Goal: Register for event/course

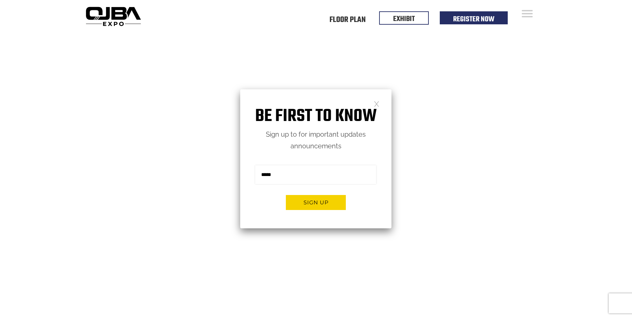
click at [458, 208] on video at bounding box center [316, 190] width 632 height 316
click at [496, 15] on li "Register Now" at bounding box center [474, 16] width 68 height 13
click at [380, 101] on div "Be first to know Sign up to for important updates announcements Sign me up for …" at bounding box center [315, 158] width 151 height 139
click at [376, 101] on link at bounding box center [377, 104] width 6 height 6
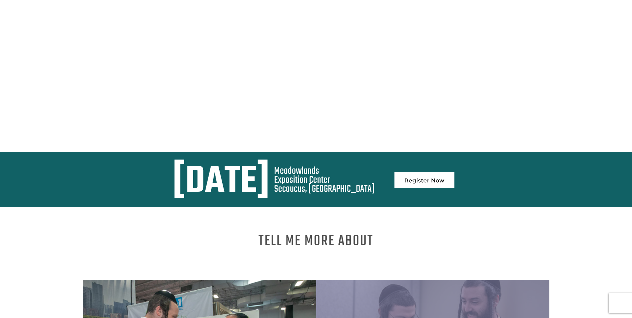
scroll to position [200, 0]
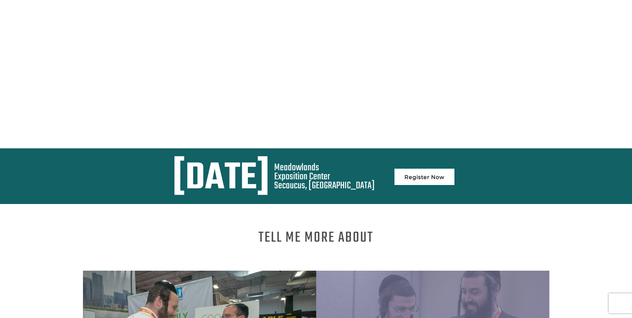
click at [373, 204] on div "Tell me more About Exhibiting Attending" at bounding box center [316, 313] width 632 height 218
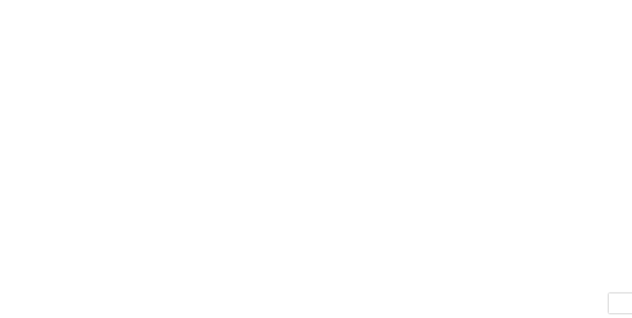
scroll to position [0, 0]
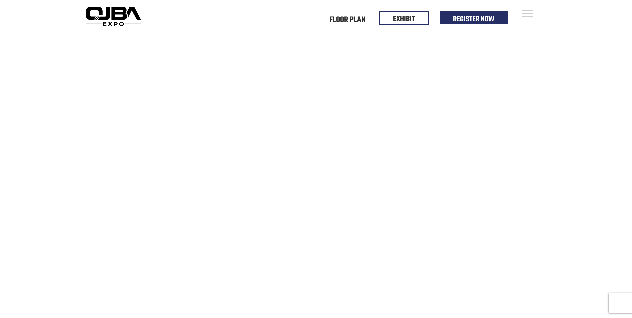
click at [111, 17] on img at bounding box center [113, 16] width 61 height 24
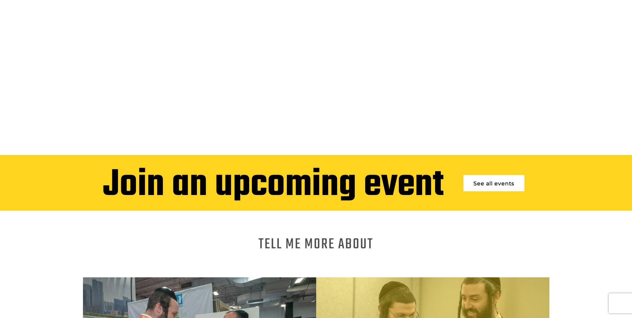
scroll to position [133, 0]
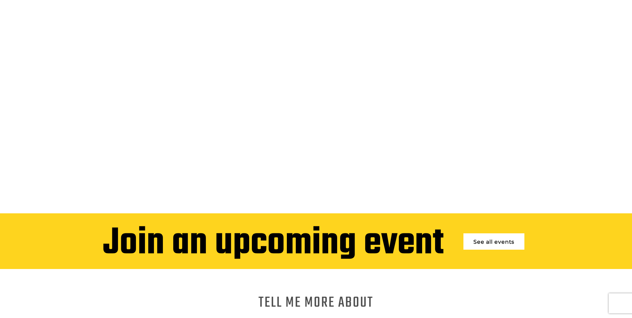
click at [474, 238] on link "See all events" at bounding box center [494, 241] width 61 height 16
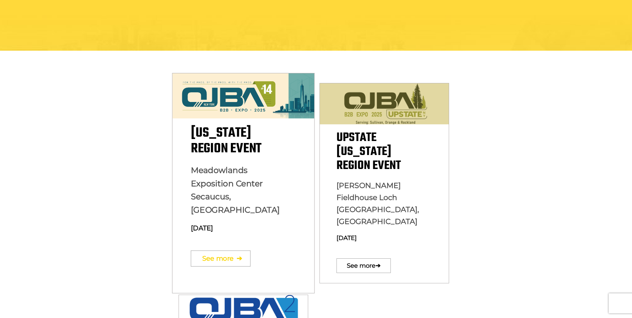
click at [234, 250] on link "See more ➔" at bounding box center [221, 258] width 60 height 16
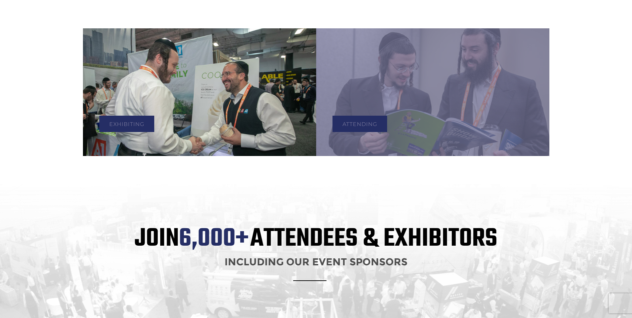
scroll to position [367, 0]
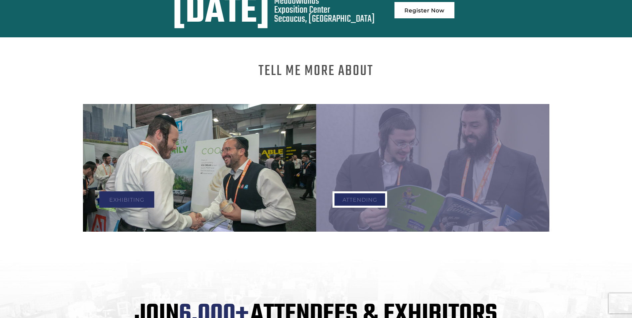
click at [348, 191] on link "Attending" at bounding box center [360, 199] width 55 height 16
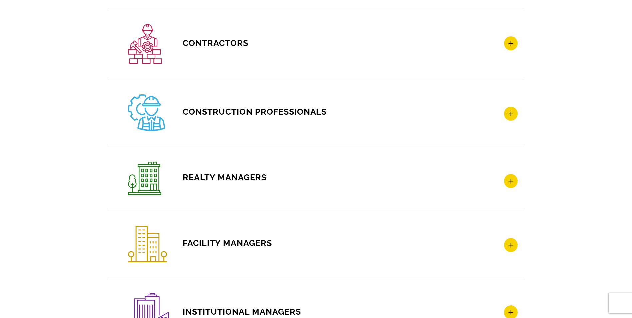
scroll to position [967, 0]
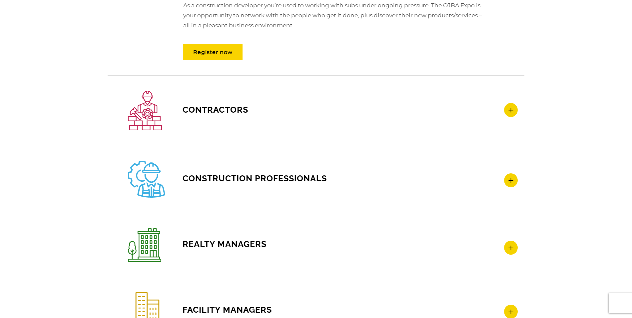
click at [517, 110] on icon at bounding box center [511, 110] width 14 height 14
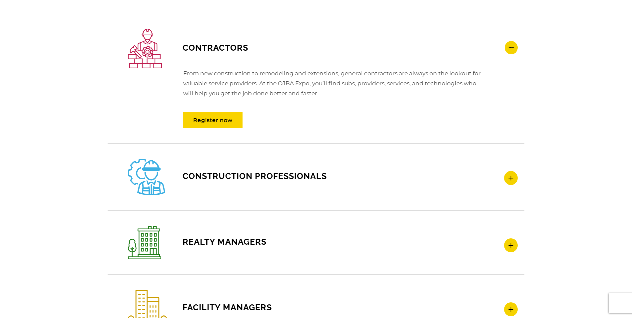
scroll to position [1067, 0]
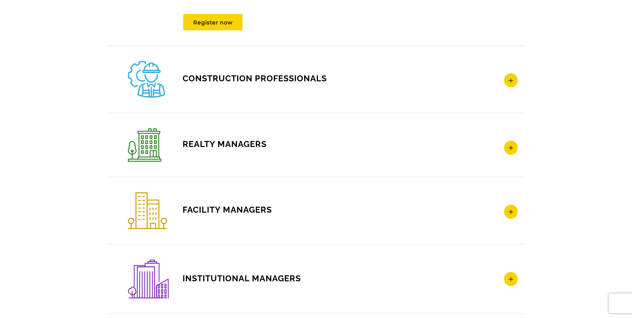
click at [506, 73] on h4 "CONSTRUCTION PROFESSIONALS" at bounding box center [323, 79] width 390 height 36
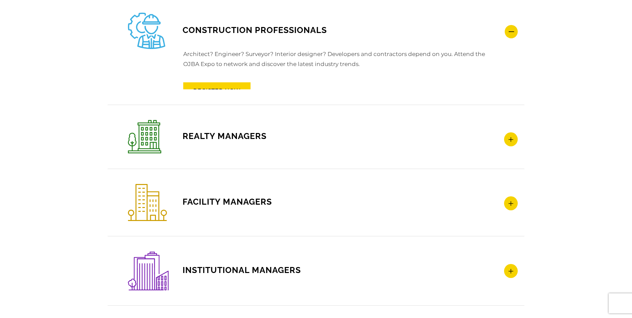
scroll to position [1065, 0]
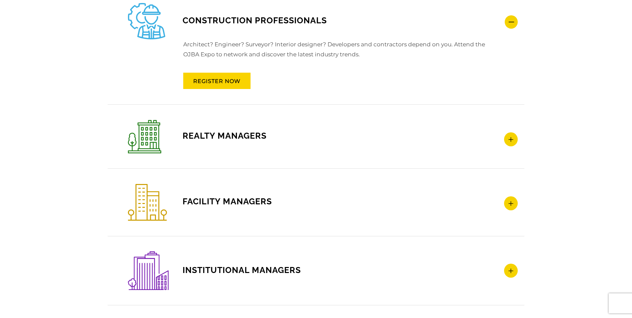
click at [308, 61] on p "Architect? Engineer? Surveyor? Interior designer? Developers and contractors de…" at bounding box center [322, 52] width 327 height 27
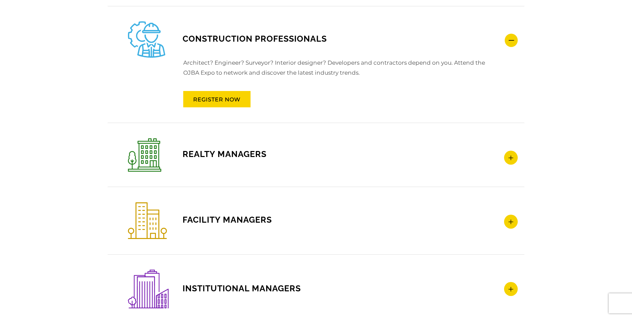
scroll to position [1032, 0]
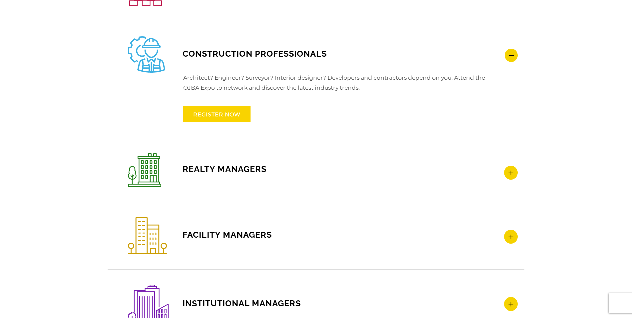
click at [219, 117] on link "REGISTER NOW" at bounding box center [216, 114] width 67 height 16
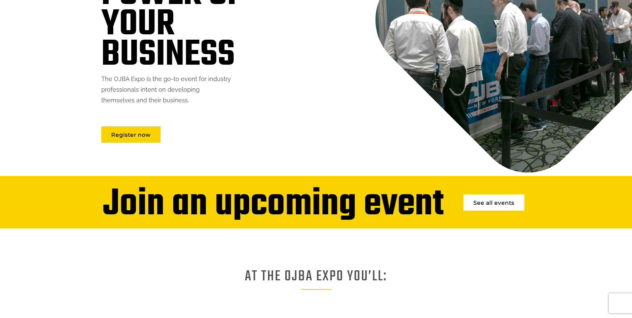
scroll to position [49, 0]
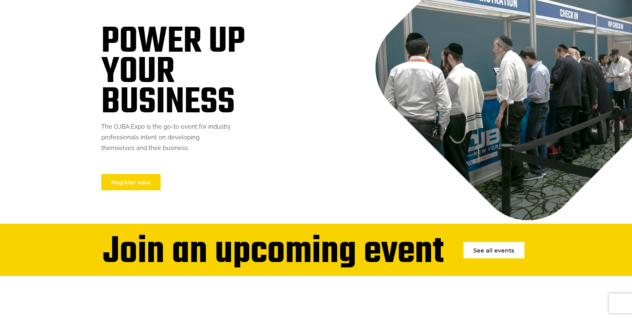
click at [134, 184] on link "Register now" at bounding box center [130, 182] width 59 height 16
